Goal: Task Accomplishment & Management: Complete application form

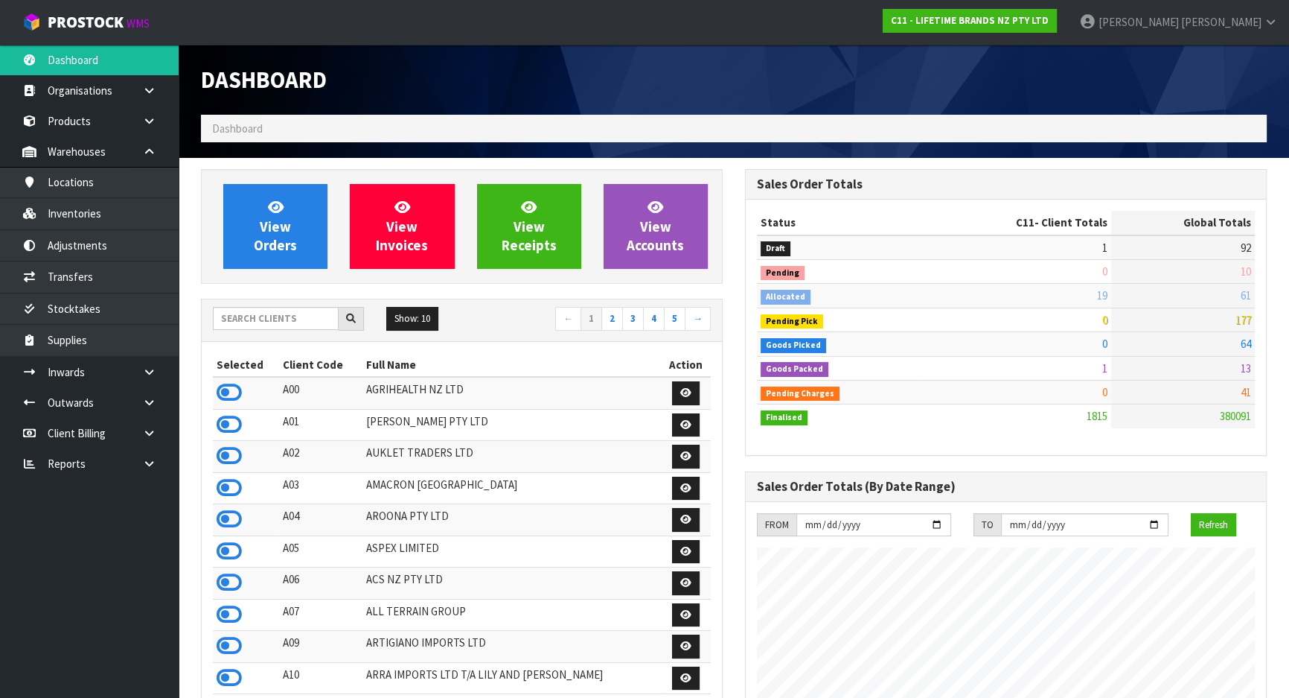
scroll to position [1126, 543]
click at [117, 368] on link "Inwards" at bounding box center [89, 372] width 179 height 31
click at [132, 377] on link at bounding box center [155, 372] width 48 height 31
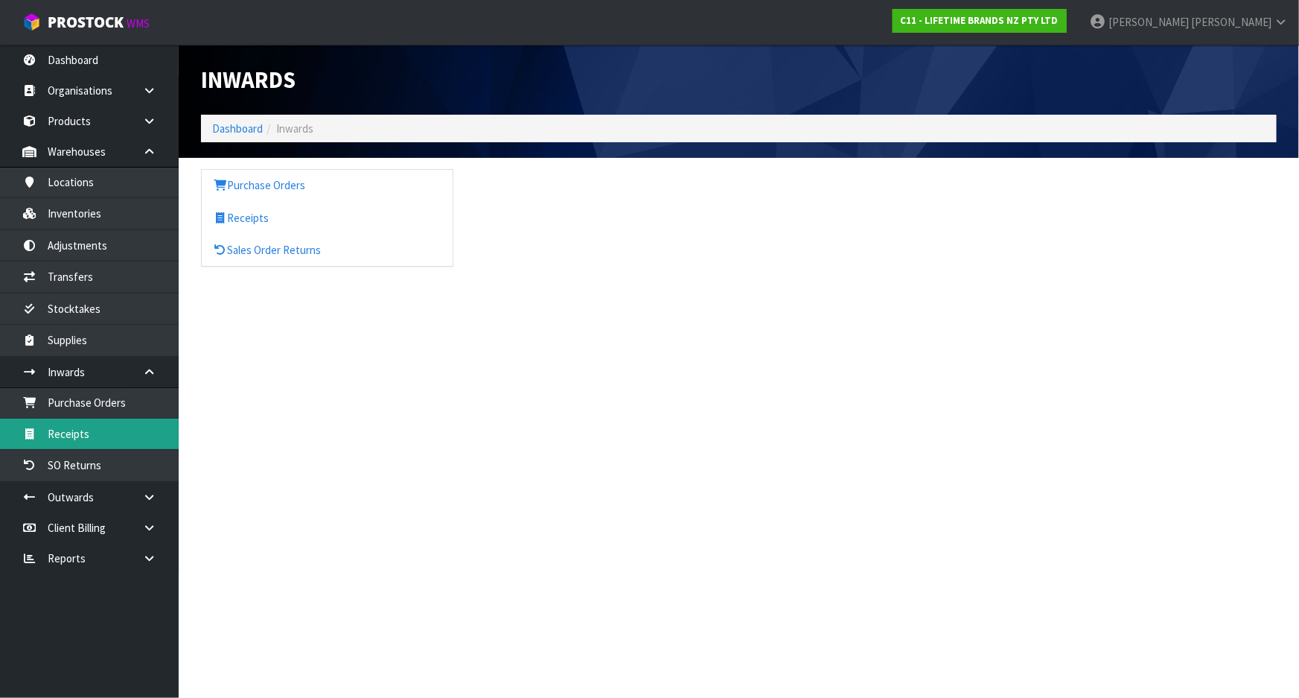
click at [97, 427] on link "Receipts" at bounding box center [89, 433] width 179 height 31
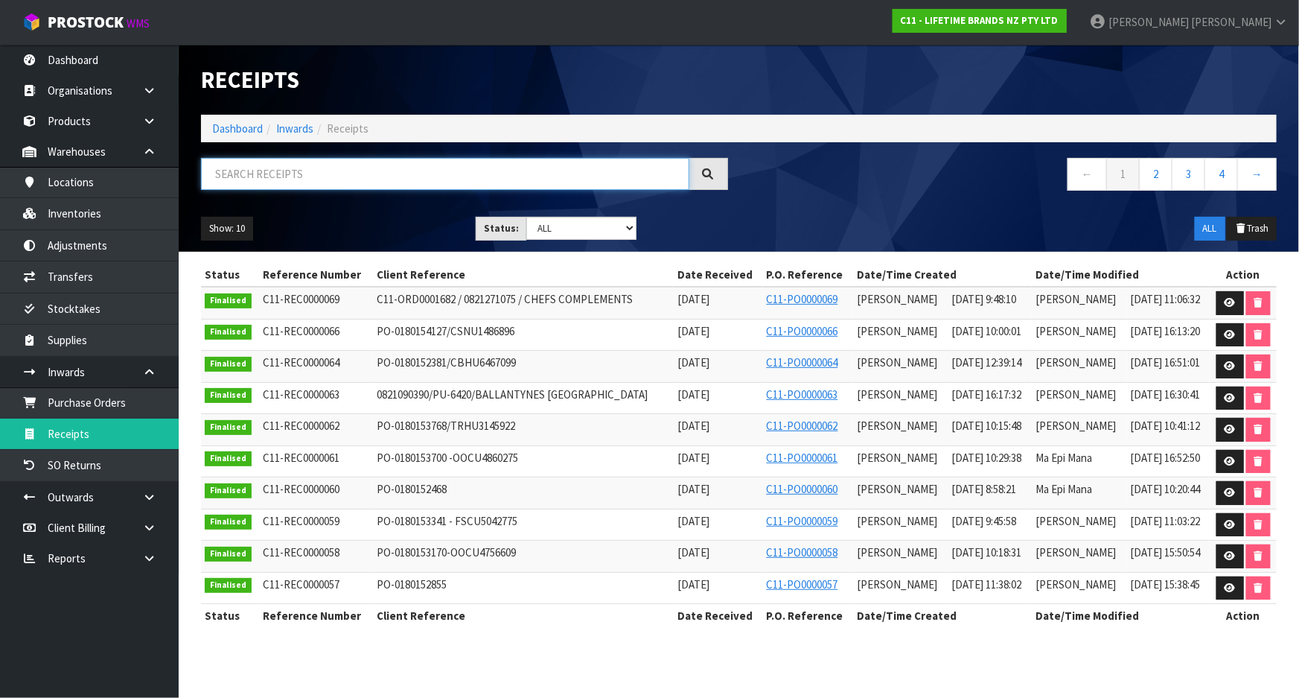
click at [367, 173] on input "text" at bounding box center [445, 174] width 488 height 32
click at [264, 176] on input "text" at bounding box center [445, 174] width 488 height 32
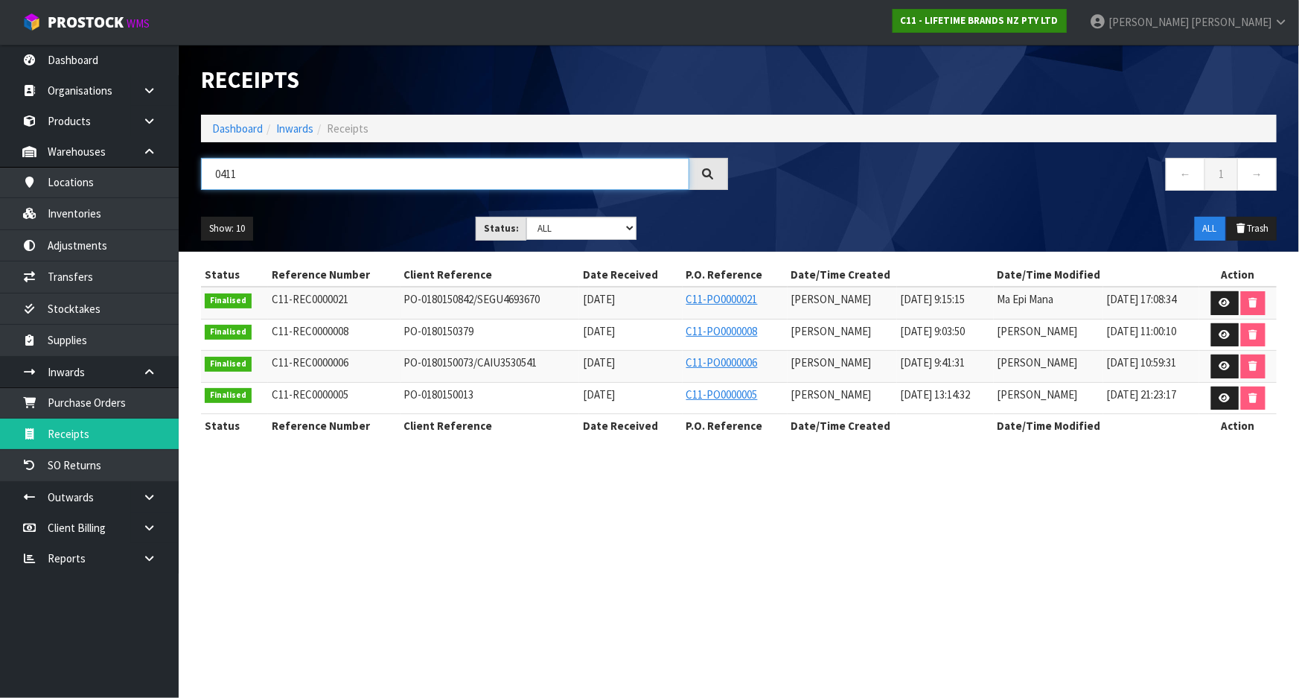
type input "0411"
click at [1032, 22] on strong "C11 - LIFETIME BRANDS NZ PTY LTD" at bounding box center [980, 20] width 158 height 13
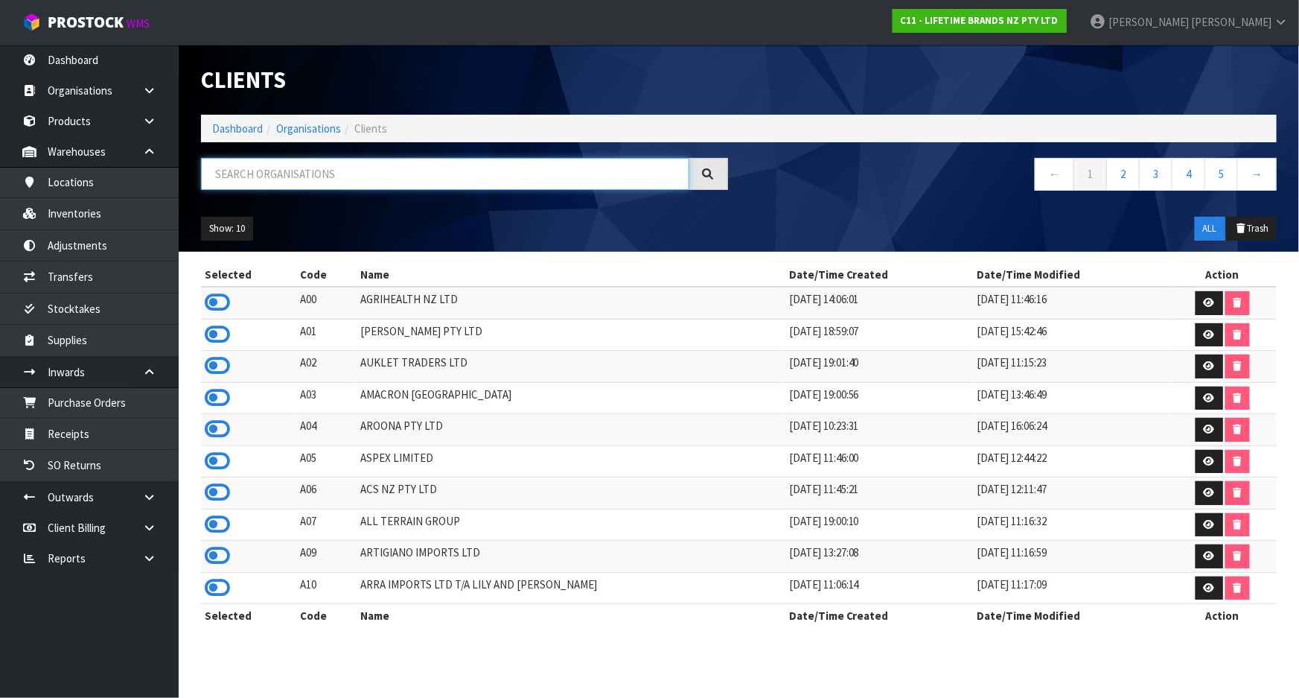
click at [283, 189] on input "text" at bounding box center [445, 174] width 488 height 32
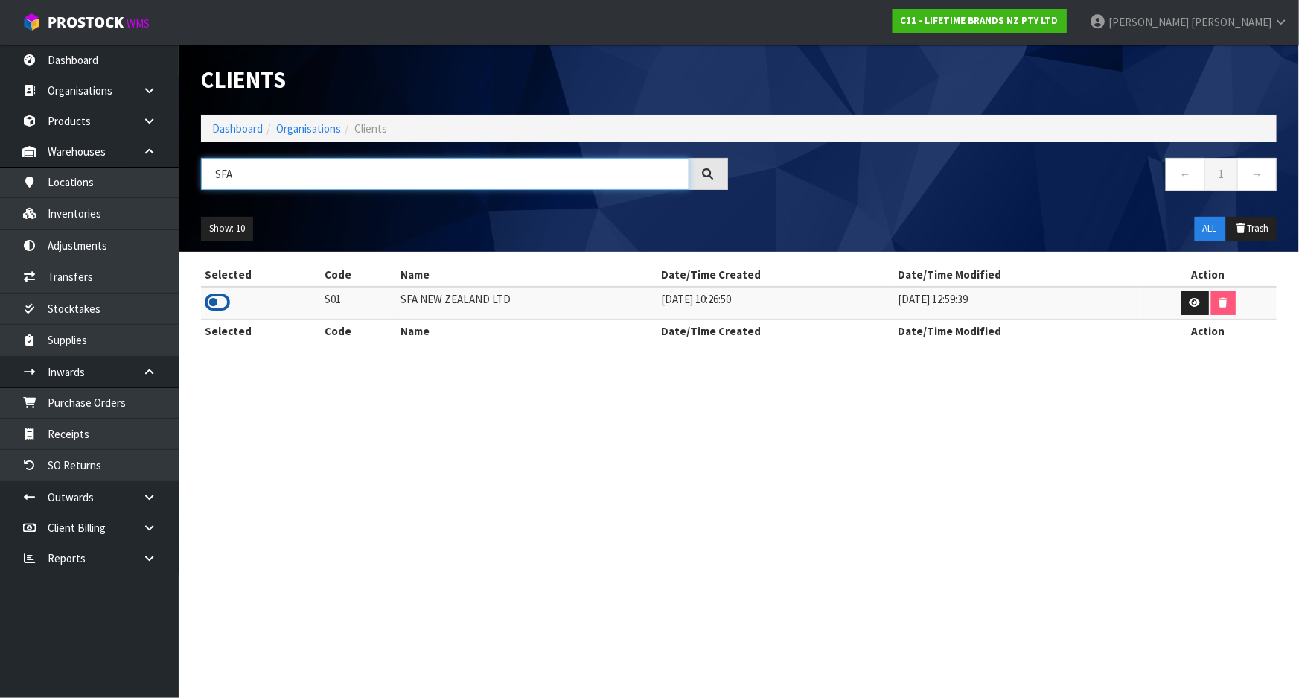
type input "SFA"
click at [223, 307] on icon at bounding box center [217, 302] width 25 height 22
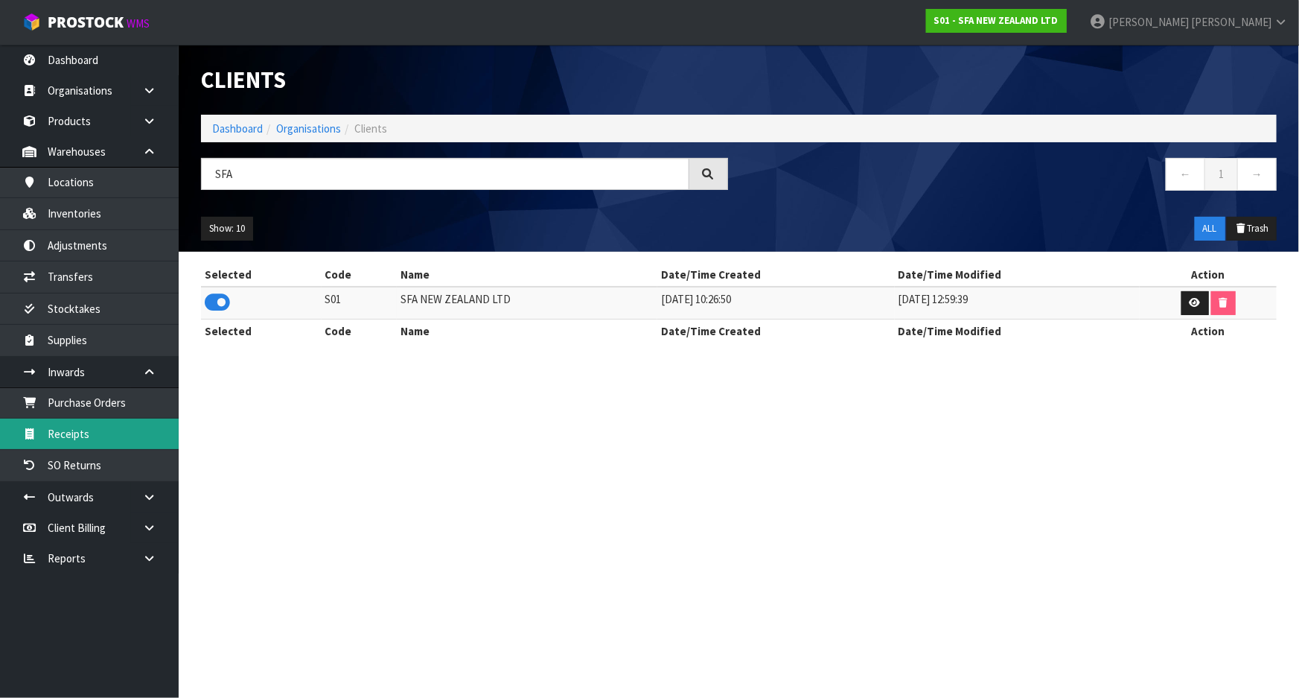
click at [102, 425] on link "Receipts" at bounding box center [89, 433] width 179 height 31
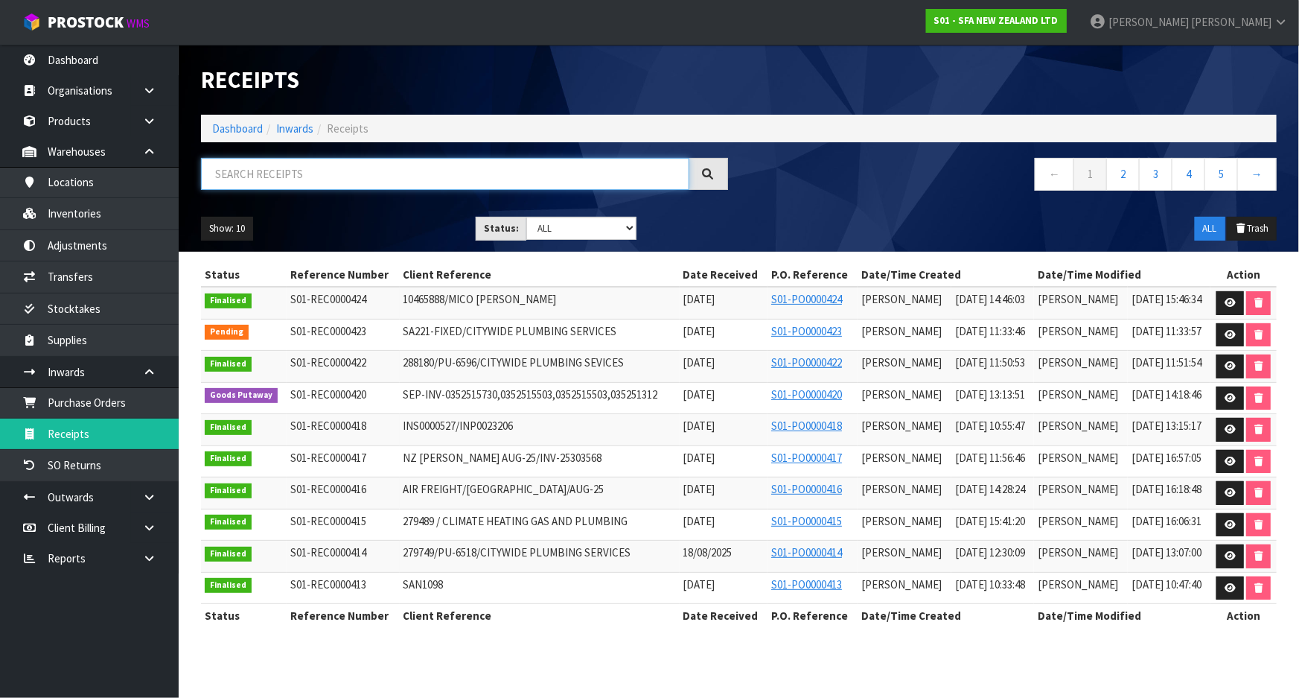
click at [262, 180] on input "text" at bounding box center [445, 174] width 488 height 32
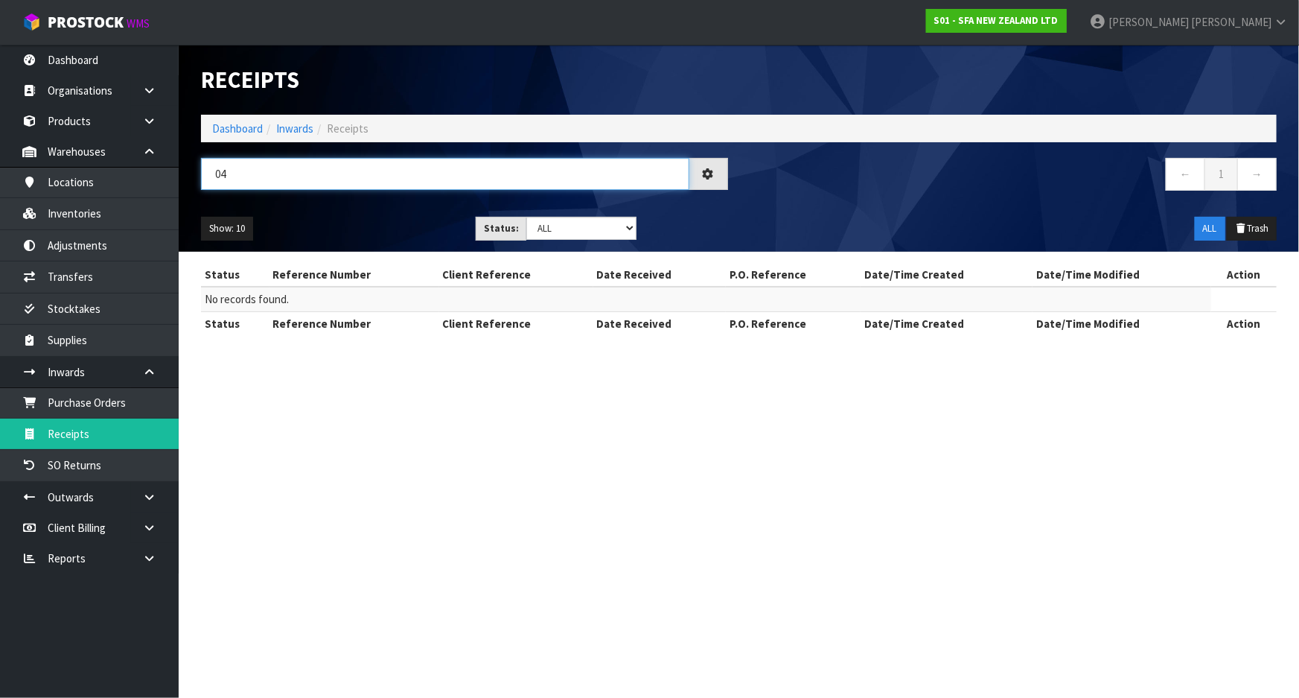
type input "0"
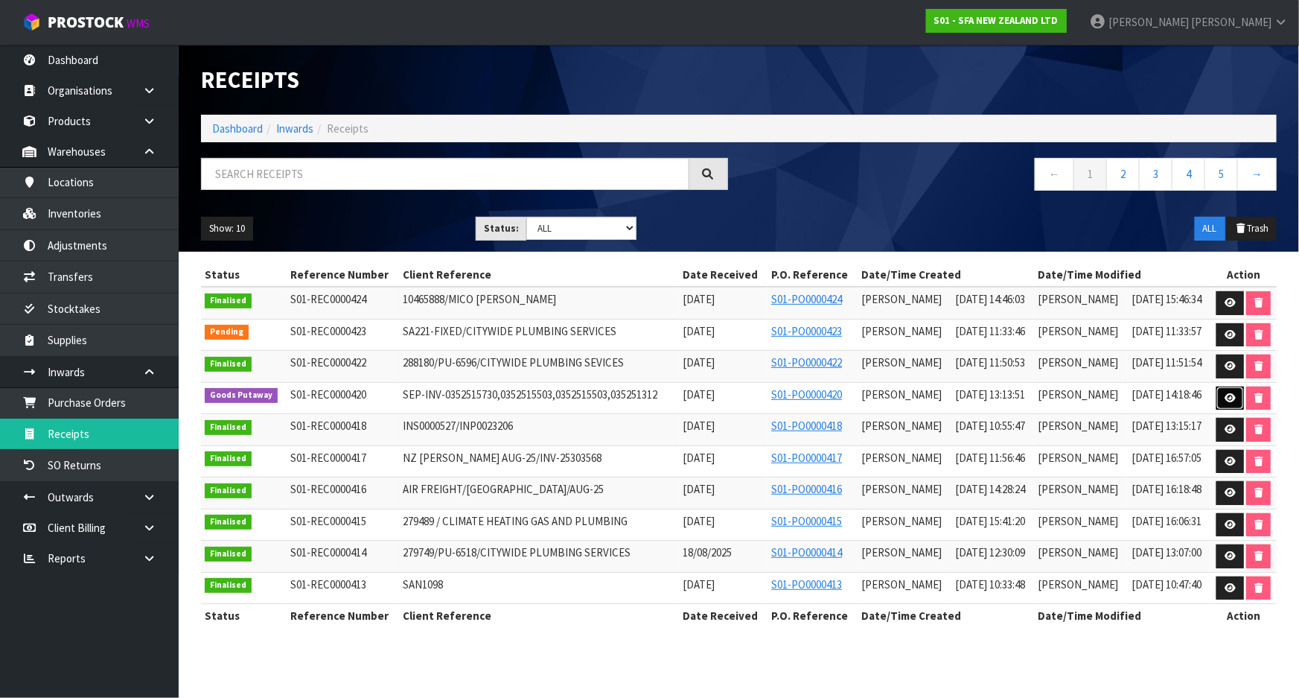
click at [1240, 393] on link at bounding box center [1231, 398] width 28 height 24
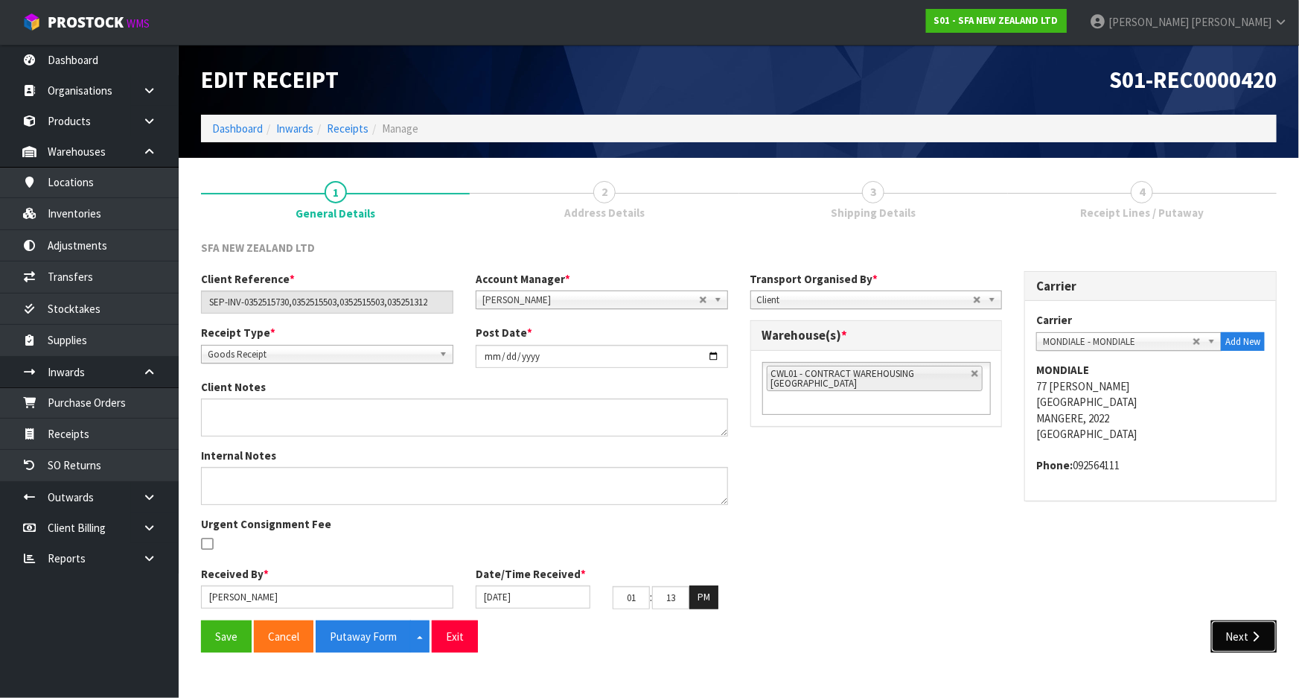
click at [1236, 633] on button "Next" at bounding box center [1244, 636] width 66 height 32
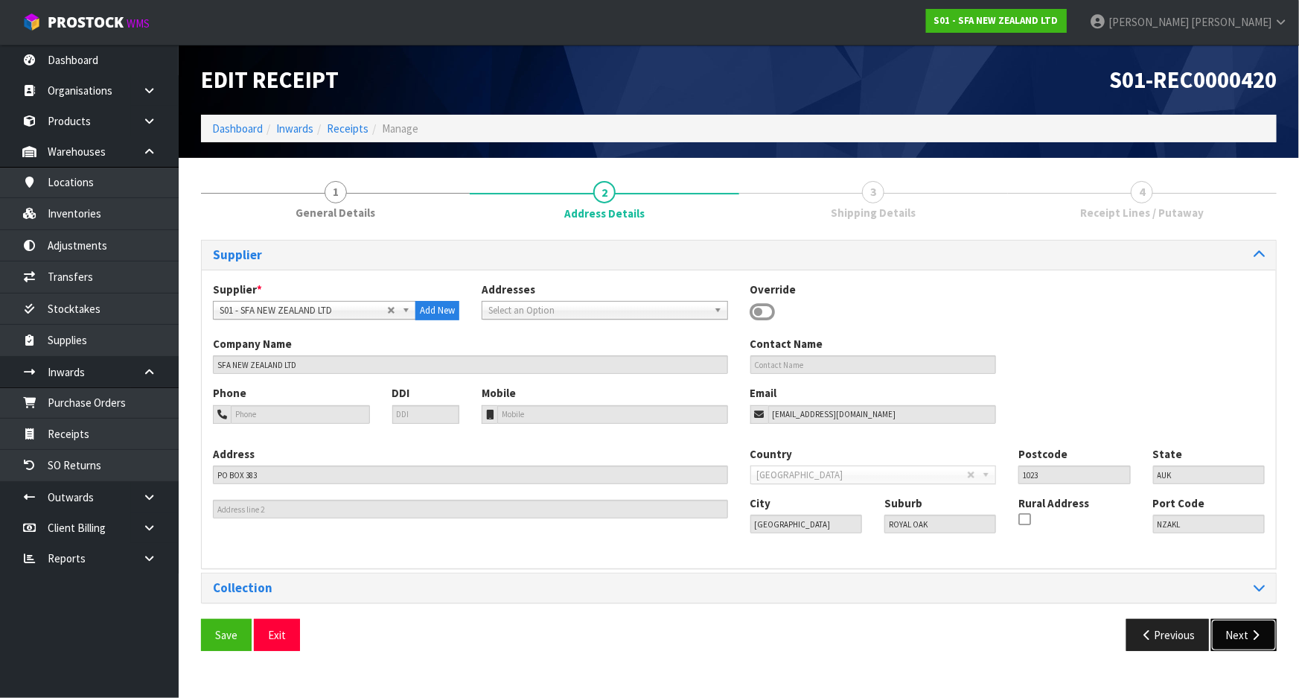
click at [1243, 625] on button "Next" at bounding box center [1244, 635] width 66 height 32
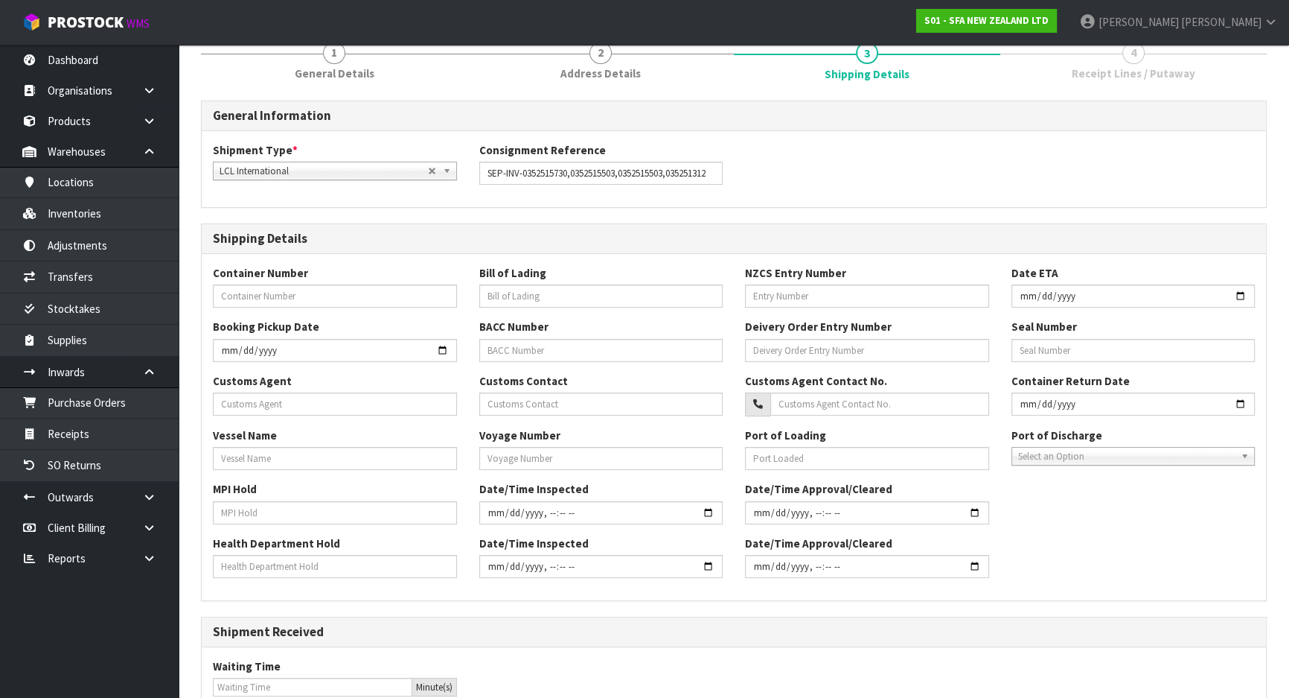
scroll to position [335, 0]
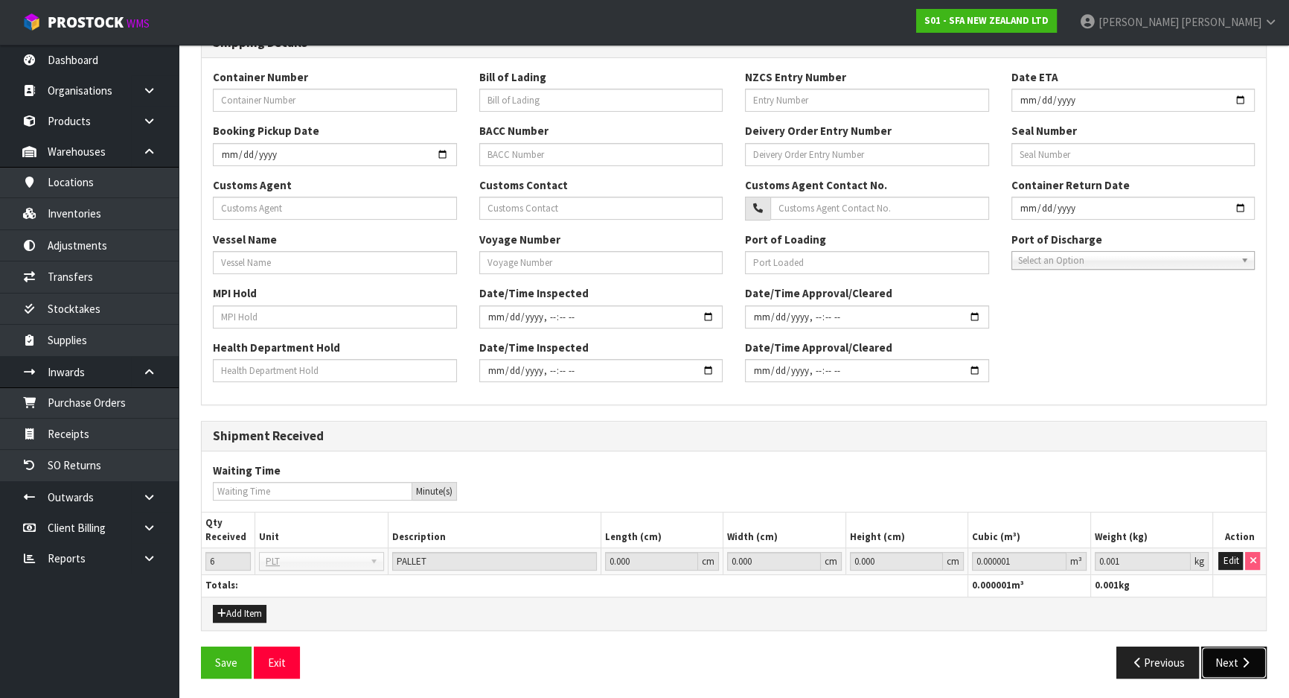
click at [1249, 657] on icon "button" at bounding box center [1246, 662] width 14 height 11
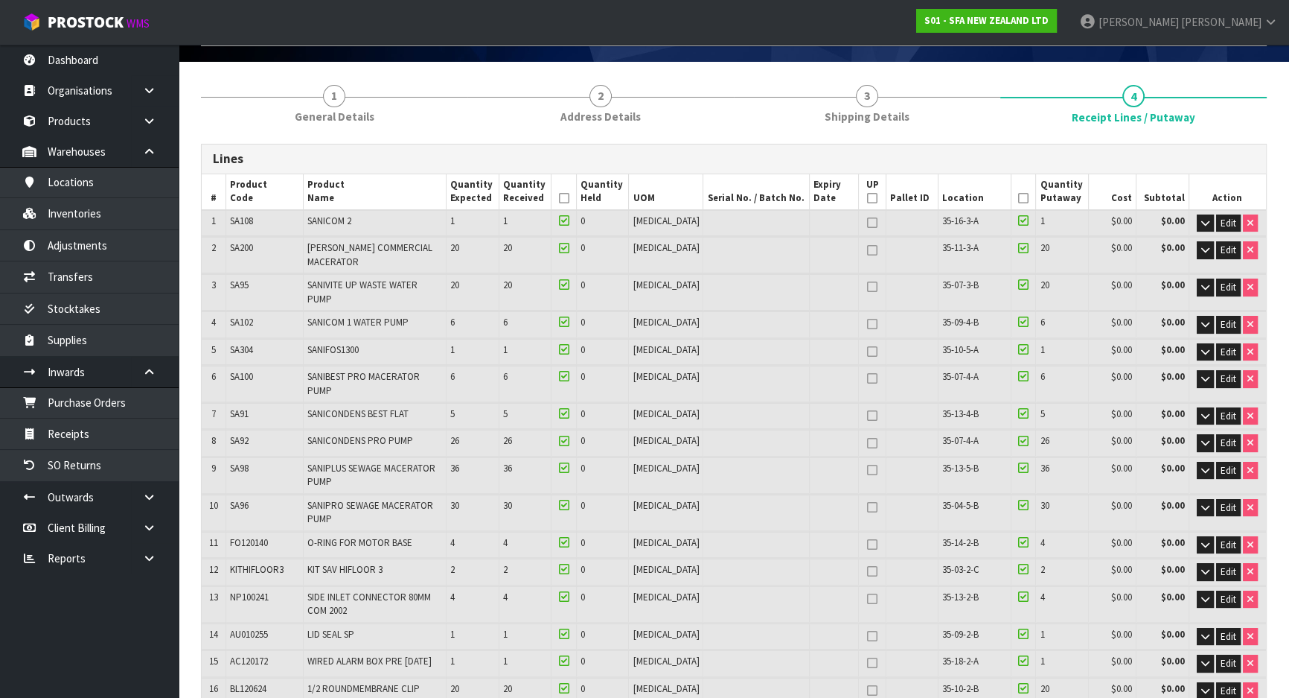
scroll to position [67, 0]
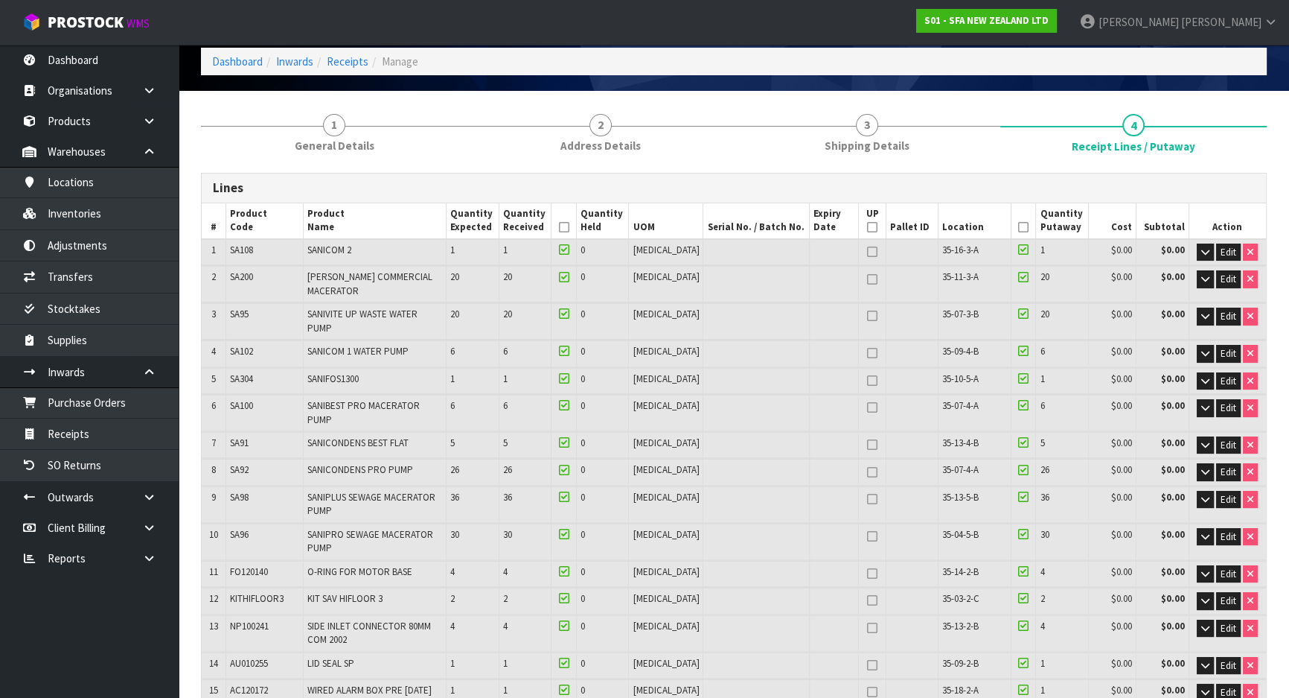
click at [867, 536] on icon at bounding box center [872, 536] width 10 height 1
type input "1"
type input "121"
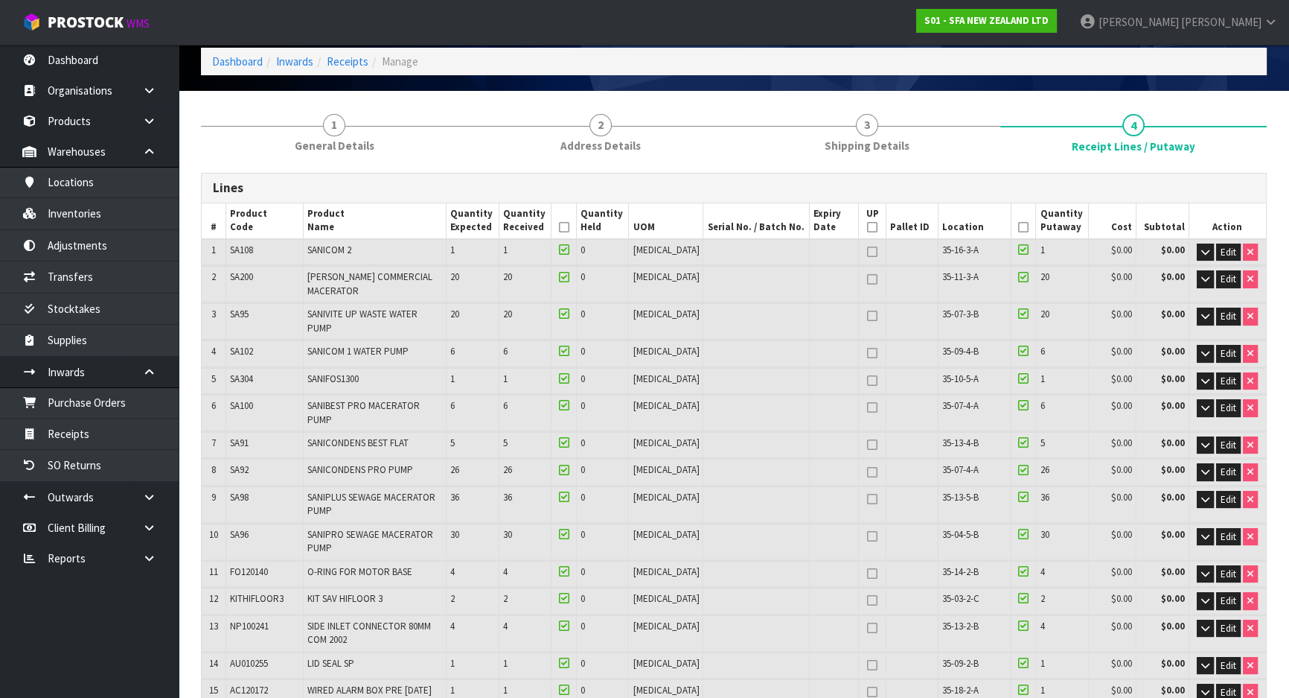
type input "122"
click at [867, 316] on icon at bounding box center [872, 316] width 10 height 1
type input "2"
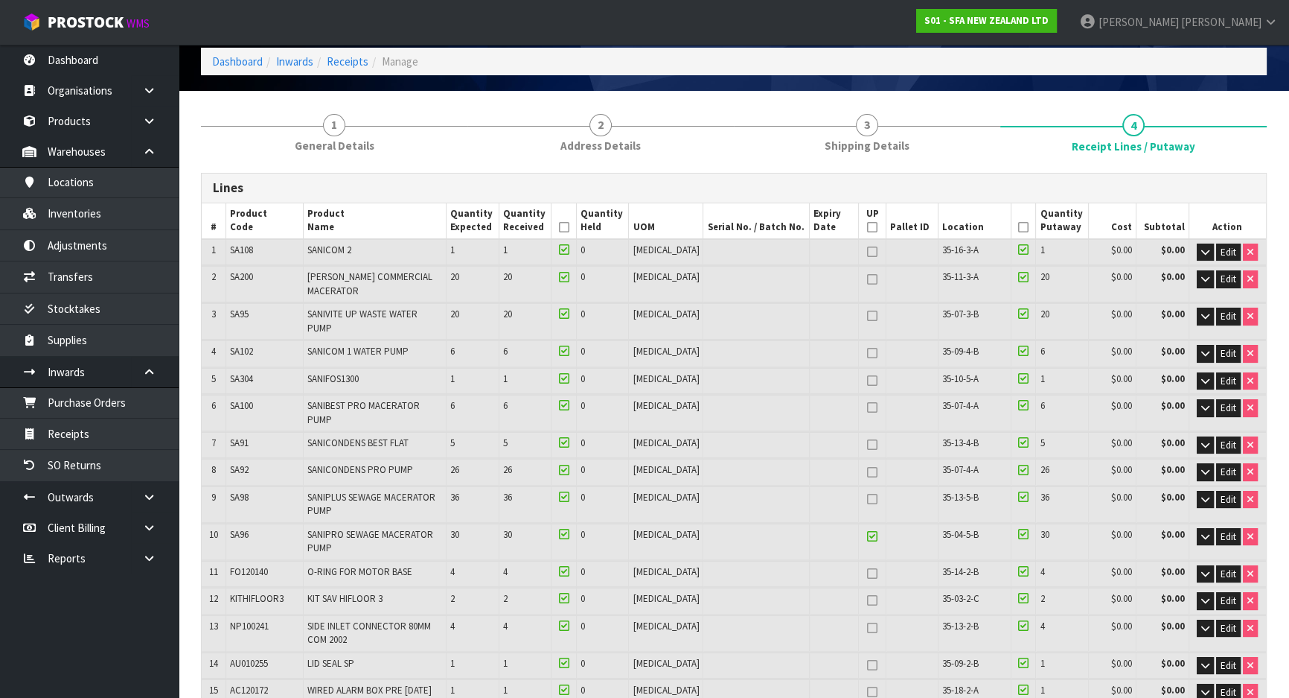
type input "101"
type input "103"
click at [863, 277] on link at bounding box center [872, 279] width 19 height 18
type input "3"
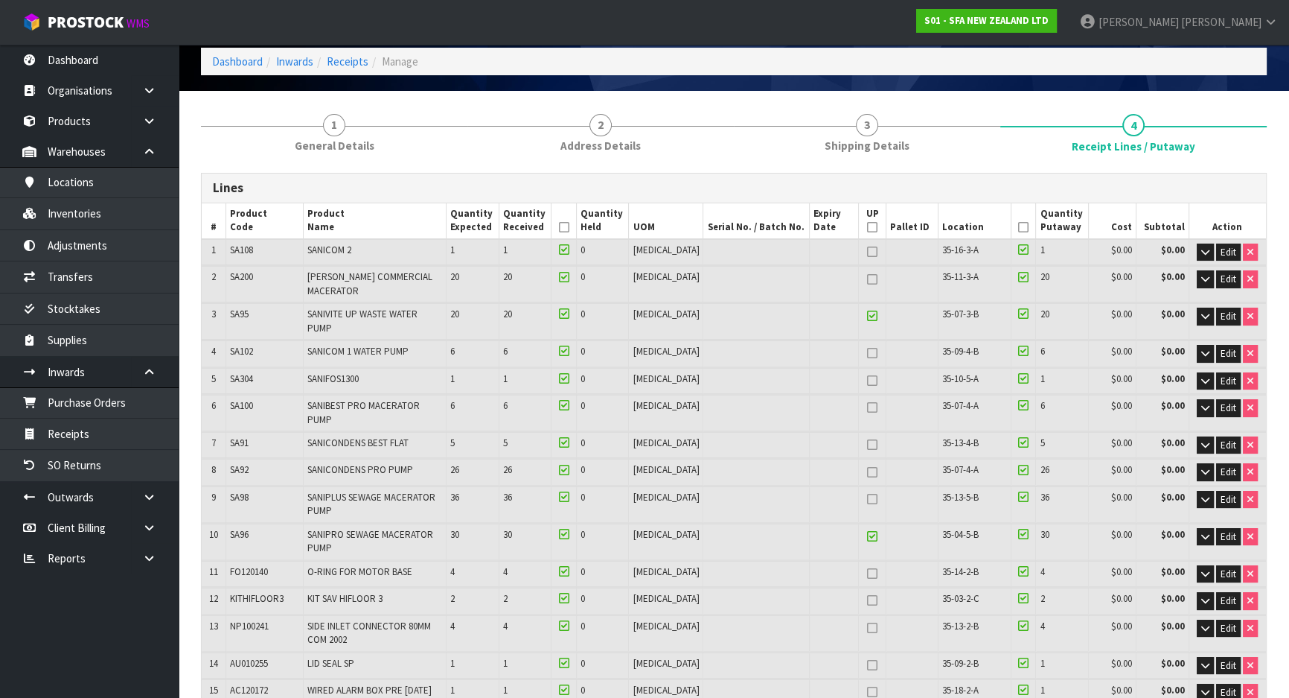
type input "3"
type input "81"
type input "84"
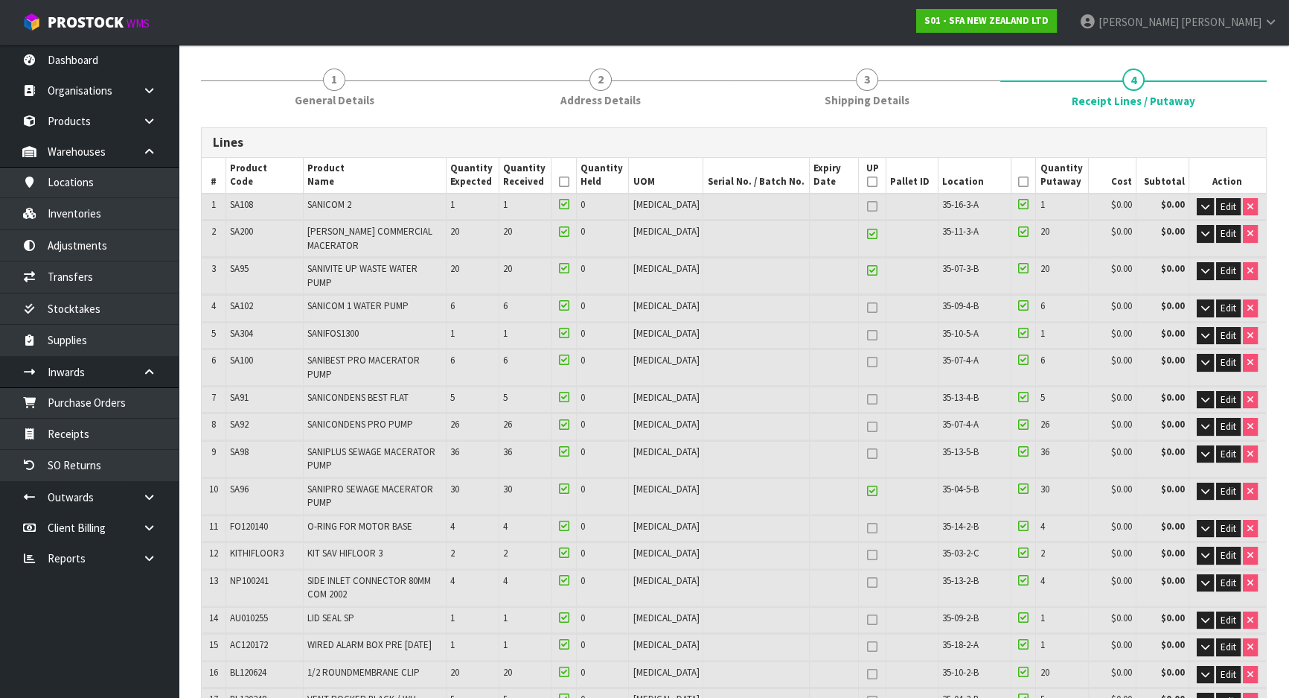
scroll to position [135, 0]
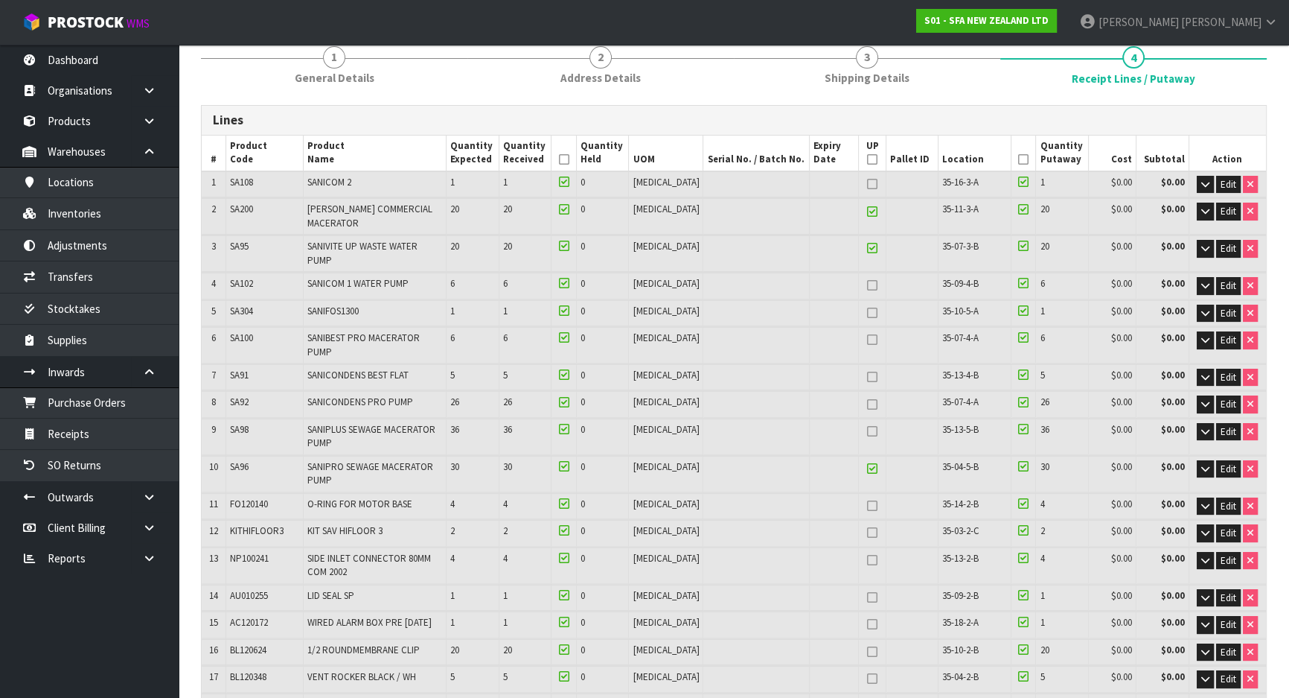
click at [867, 431] on icon at bounding box center [872, 431] width 10 height 1
type input "4"
type input "45"
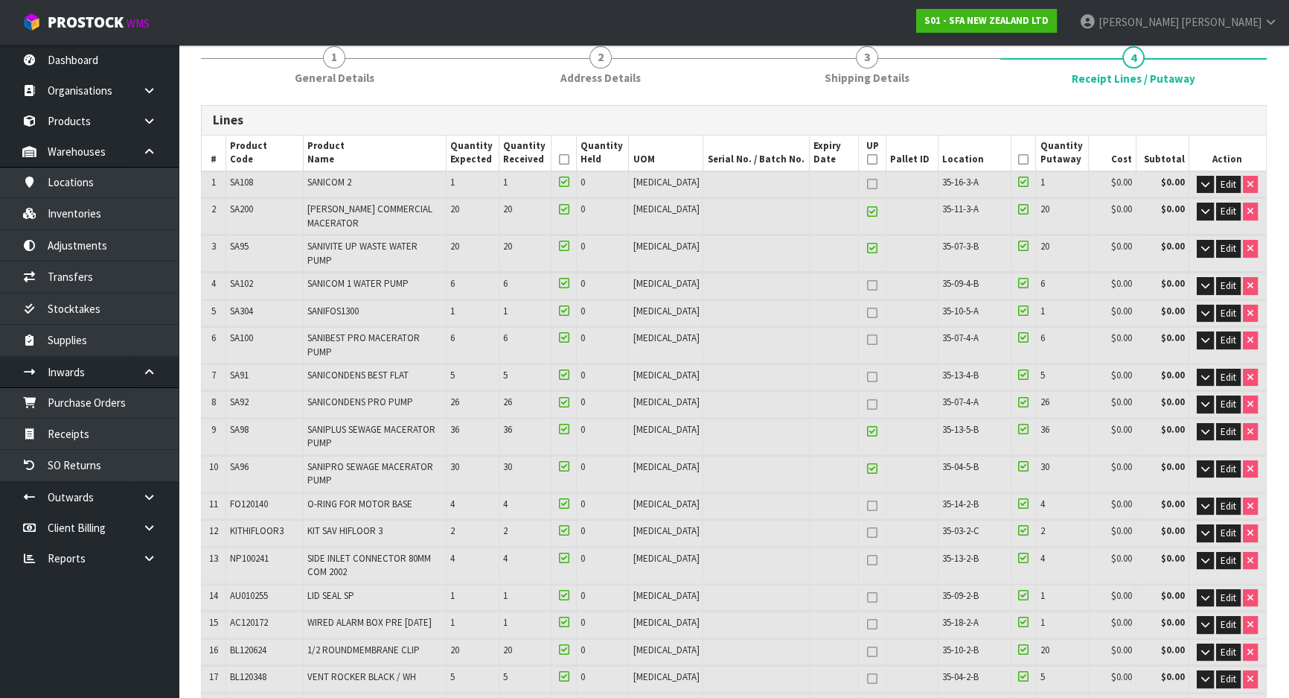
type input "49"
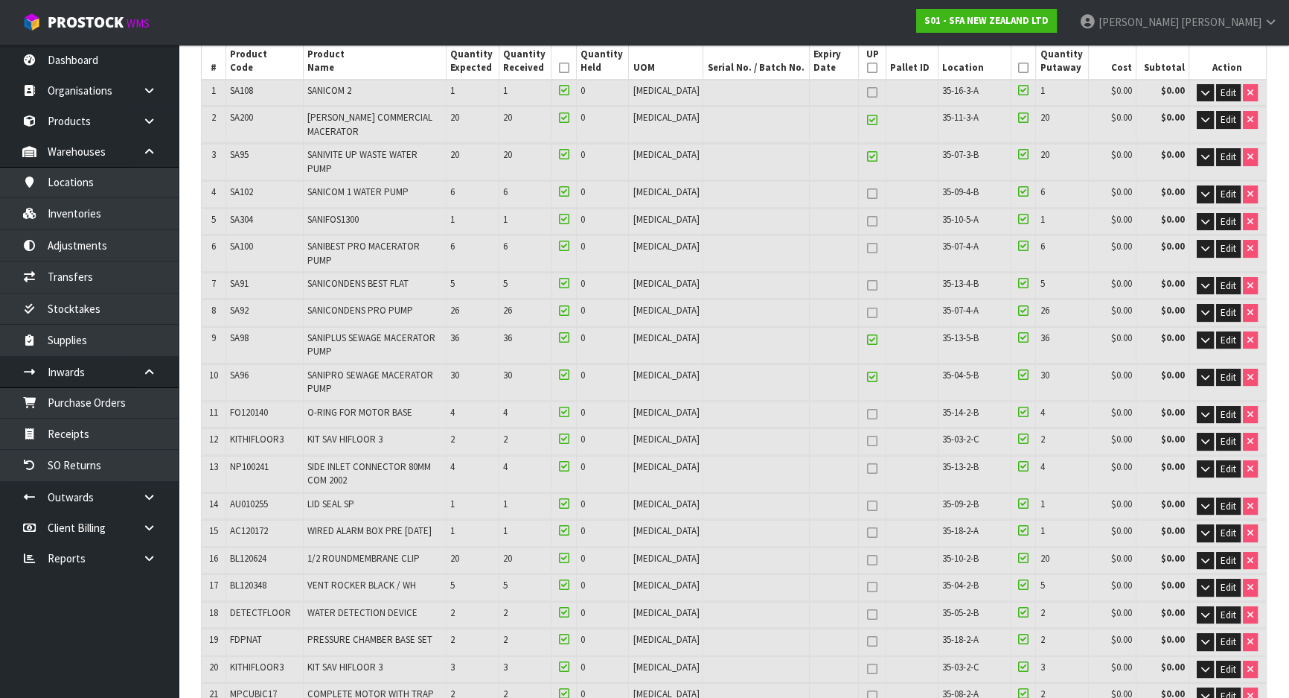
scroll to position [203, 0]
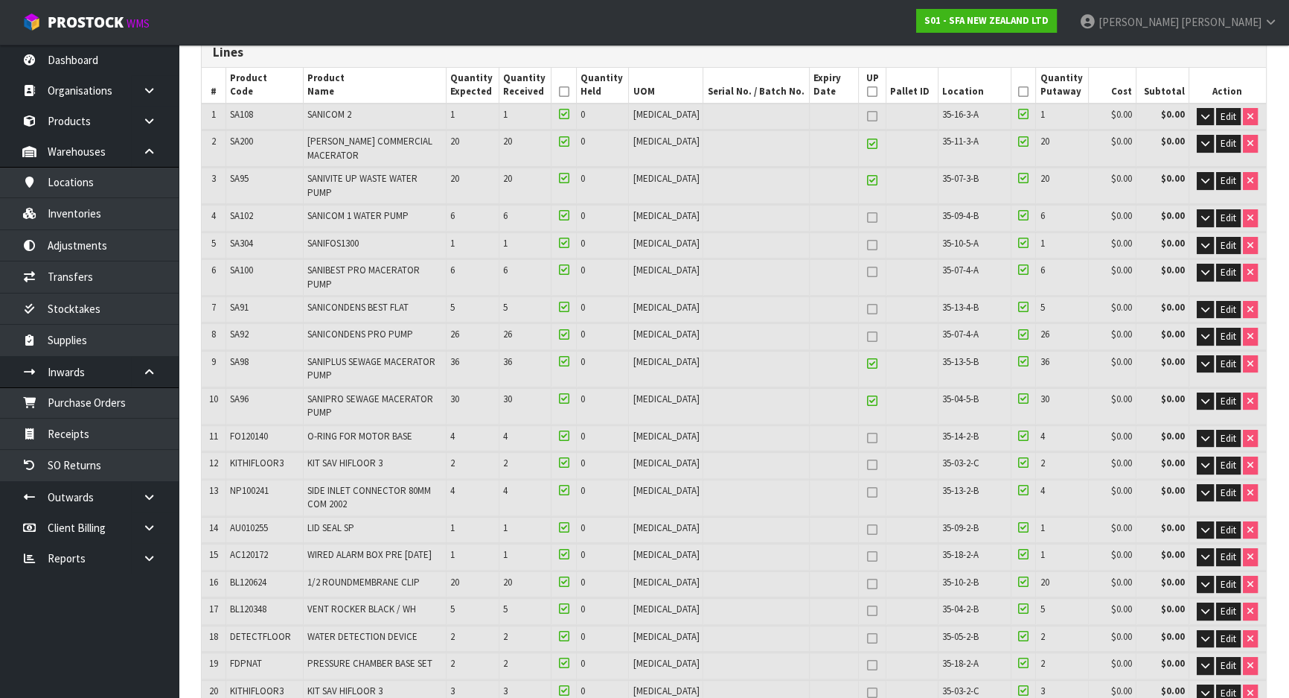
click at [867, 245] on icon at bounding box center [872, 245] width 10 height 1
type input "5"
type input "50"
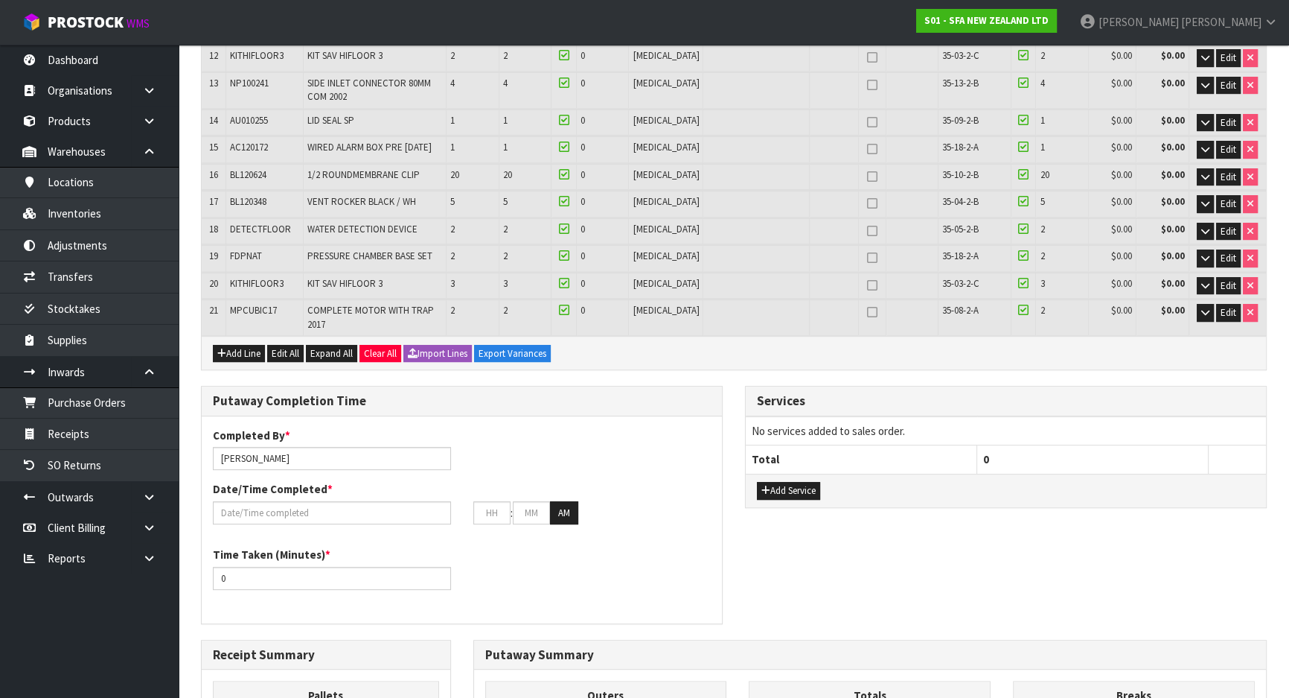
scroll to position [677, 0]
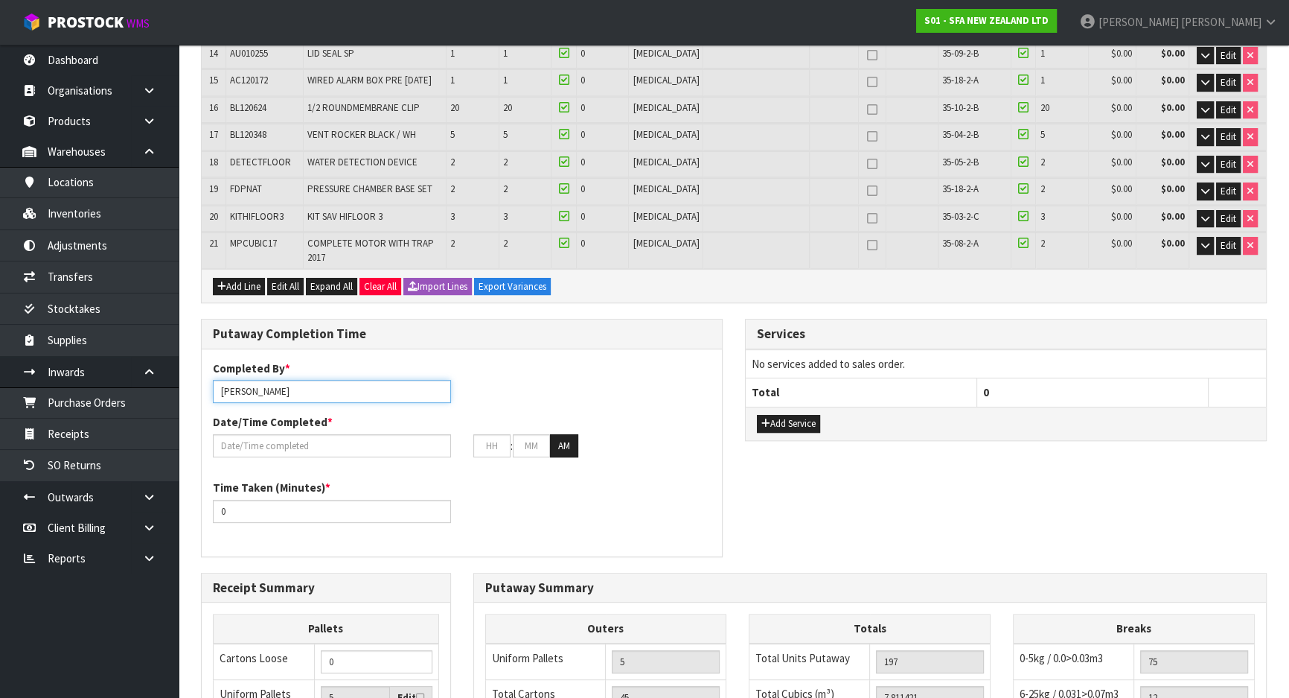
click at [293, 380] on input "[PERSON_NAME]" at bounding box center [332, 391] width 238 height 23
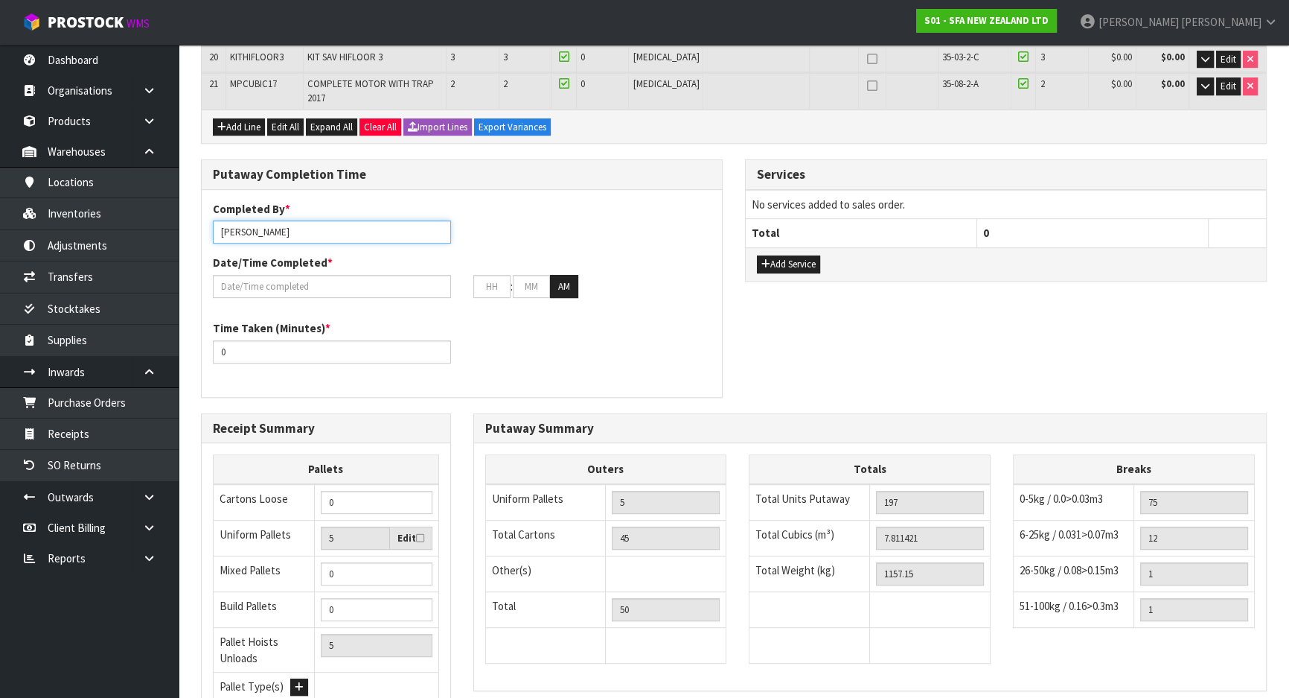
scroll to position [921, 0]
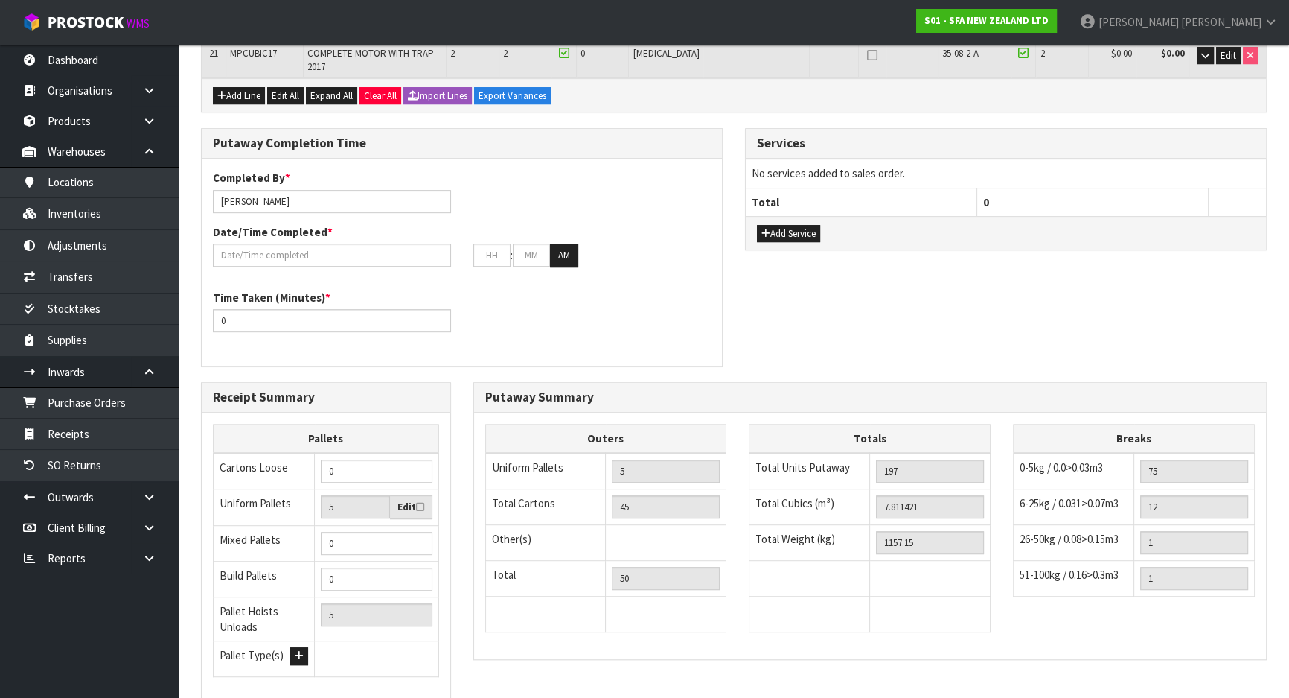
scroll to position [0, 0]
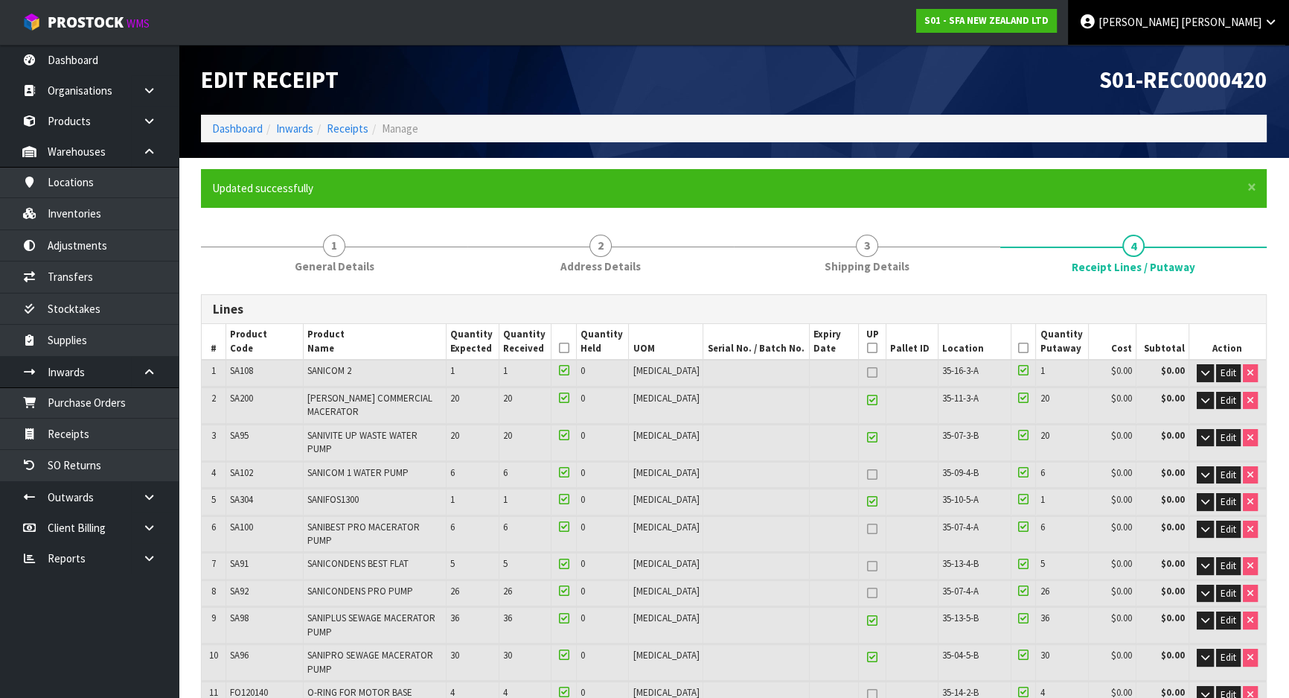
click at [1210, 30] on link "[PERSON_NAME]" at bounding box center [1178, 22] width 221 height 45
click at [1211, 52] on link "Logout" at bounding box center [1230, 59] width 118 height 20
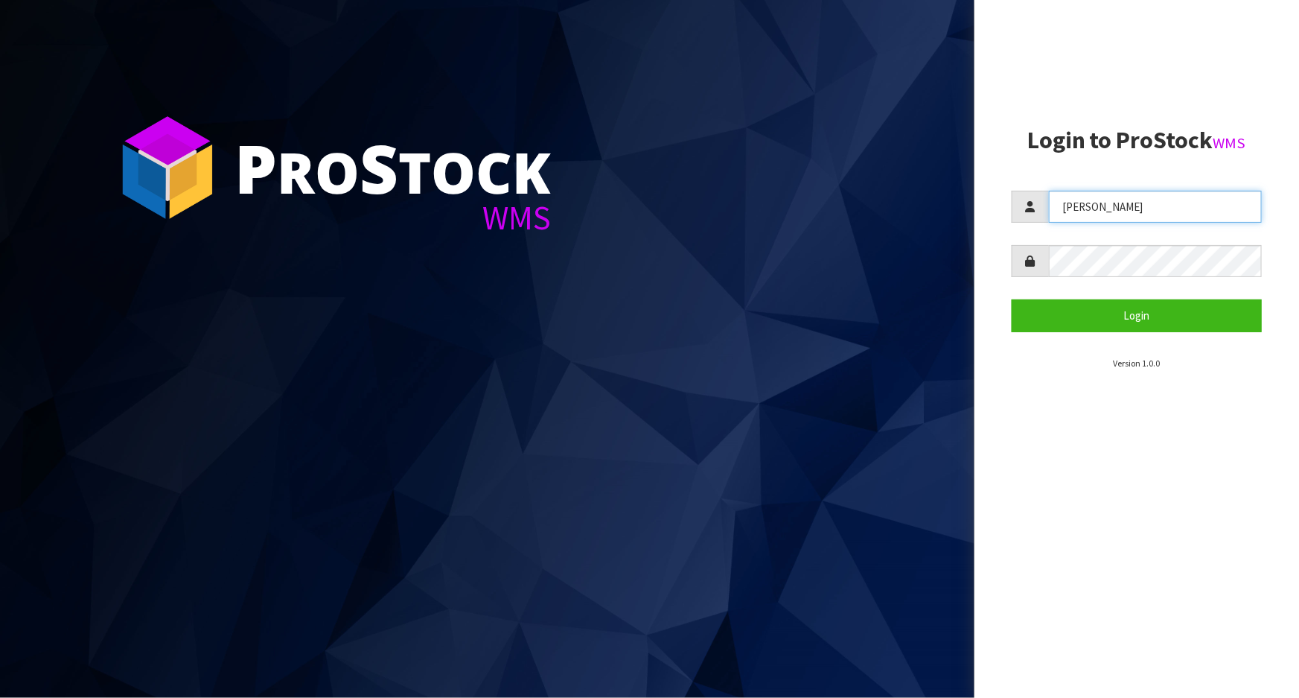
click at [1130, 206] on input "[PERSON_NAME]" at bounding box center [1155, 207] width 213 height 32
type input "[PERSON_NAME]"
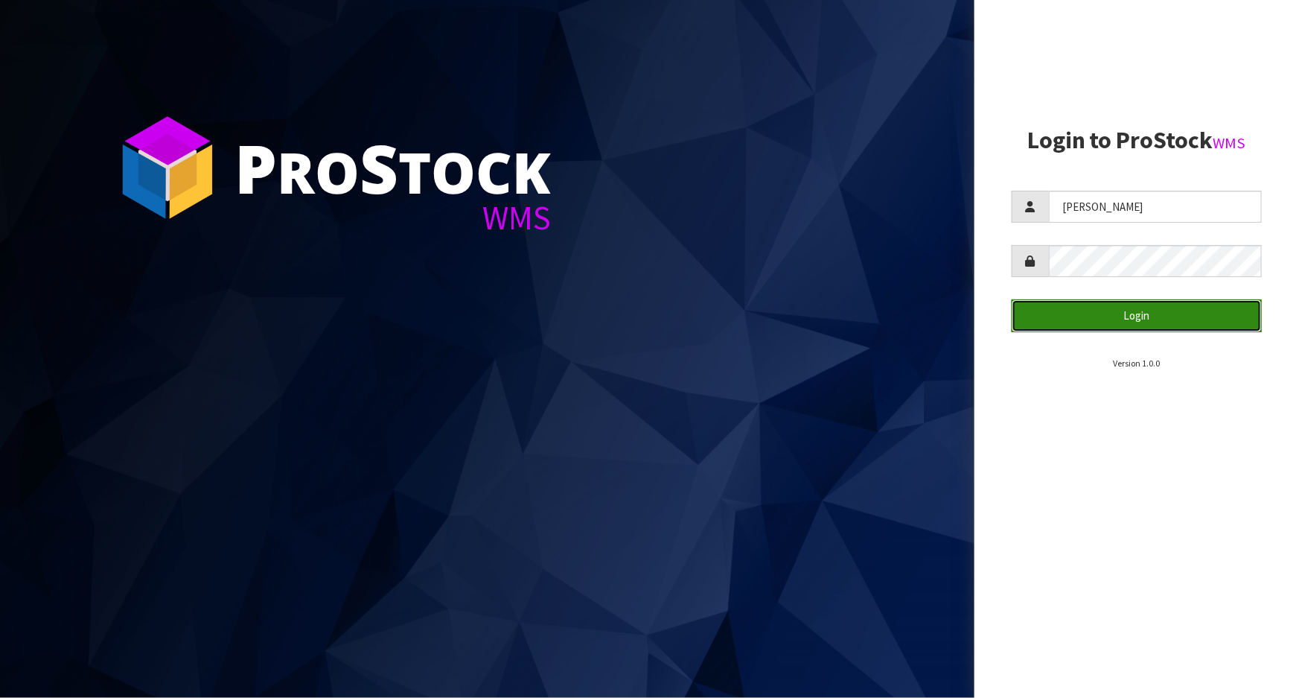
click at [1152, 299] on button "Login" at bounding box center [1137, 315] width 250 height 32
